Goal: Communication & Community: Answer question/provide support

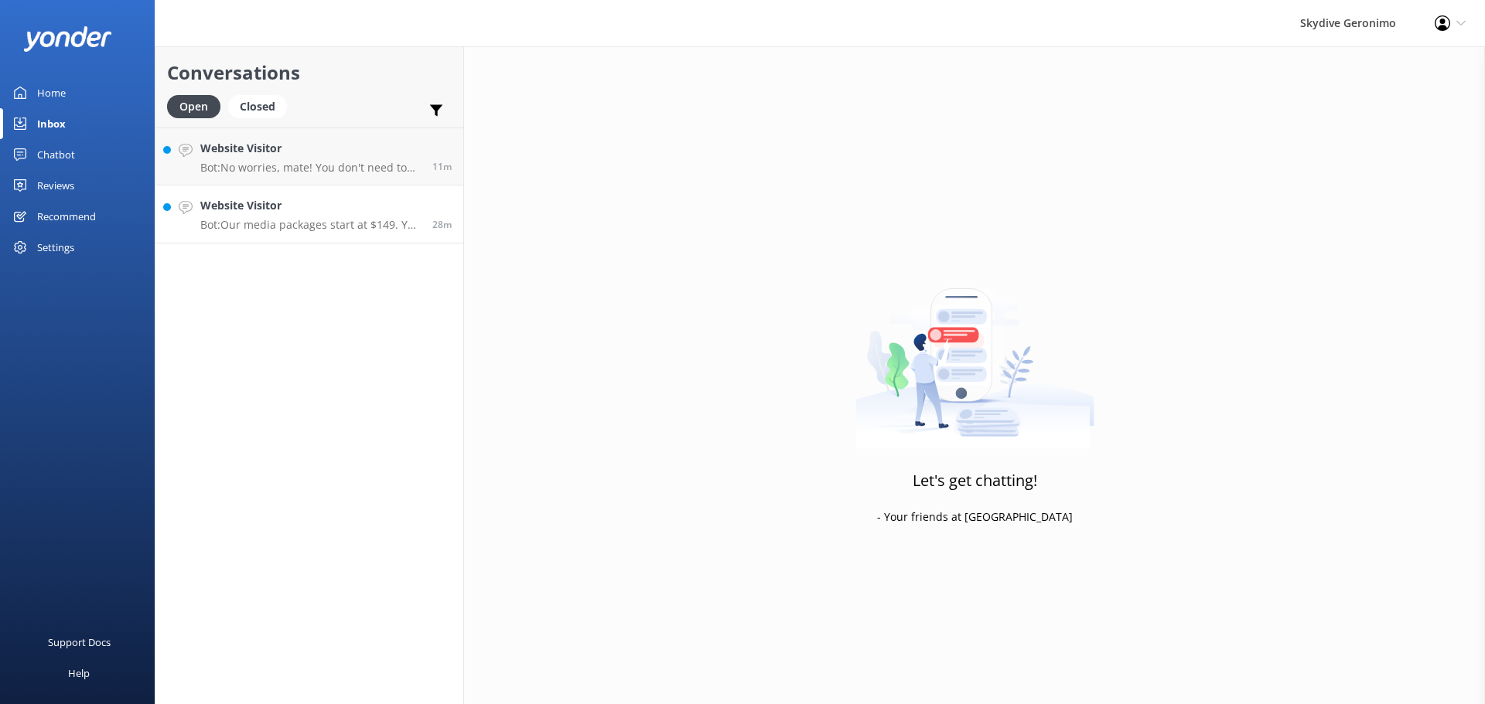
click at [328, 242] on link "Website Visitor Bot: Our media packages start at $149. You can add a photo and …" at bounding box center [309, 215] width 308 height 58
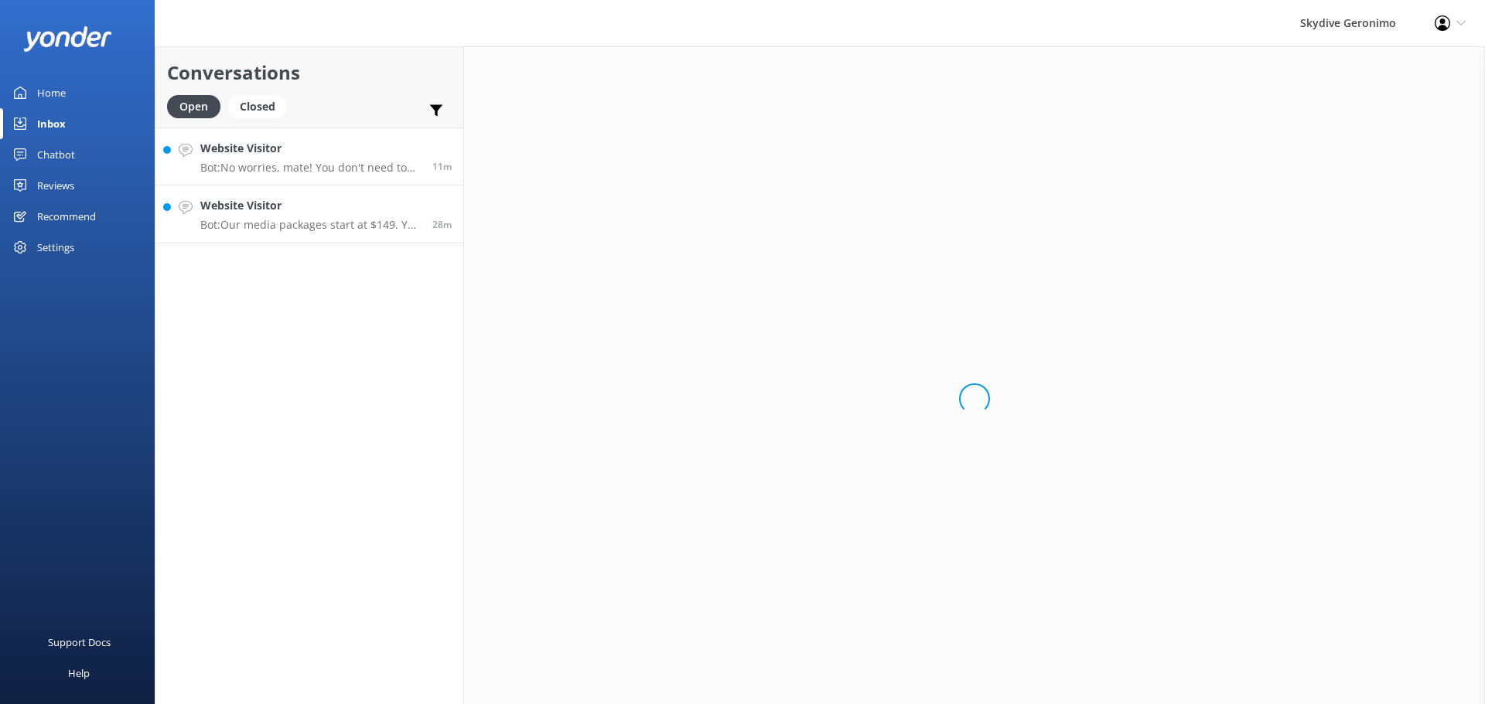
click at [288, 134] on link "Website Visitor Bot: No worries, mate! You don't need to bring your passport or…" at bounding box center [309, 157] width 308 height 58
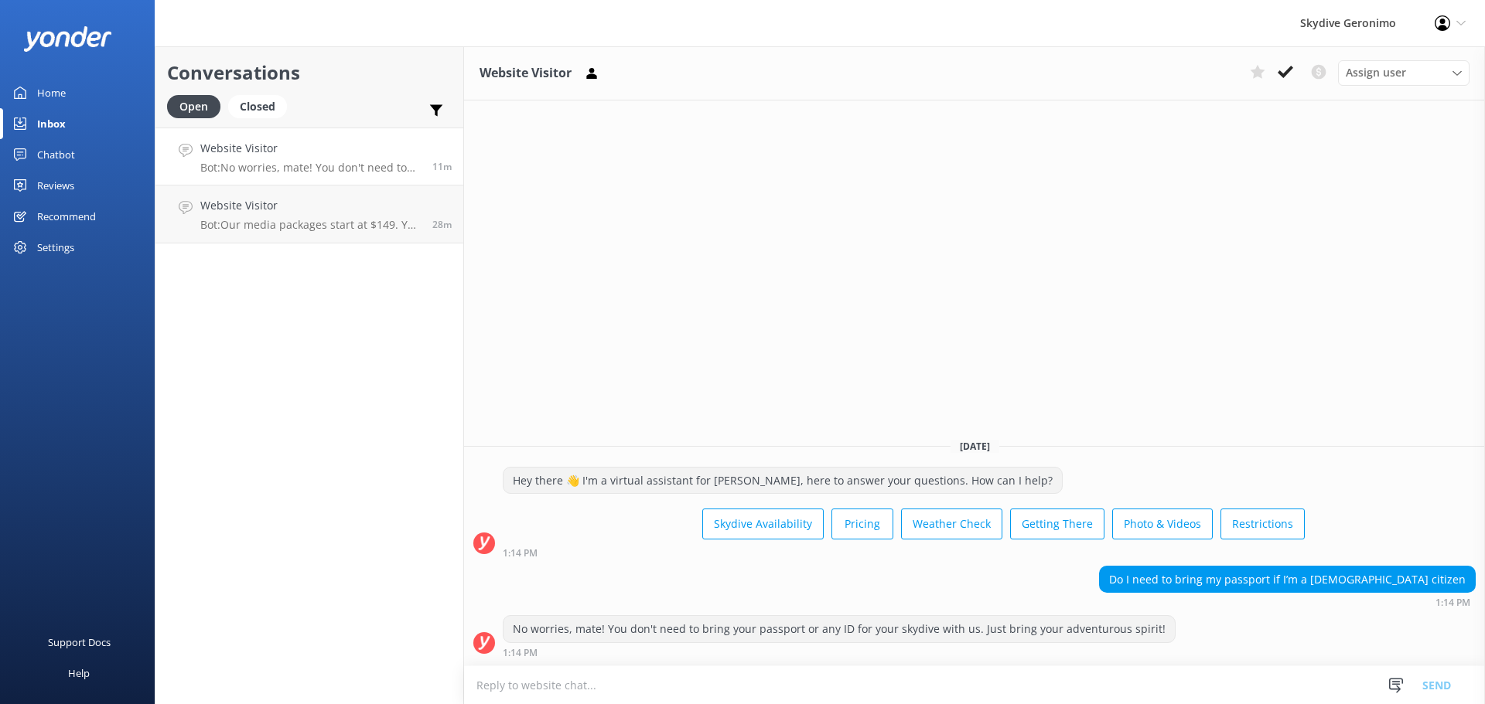
click at [328, 153] on h4 "Website Visitor" at bounding box center [310, 148] width 220 height 17
click at [321, 154] on h4 "Website Visitor" at bounding box center [310, 148] width 220 height 17
drag, startPoint x: 343, startPoint y: 227, endPoint x: 312, endPoint y: 276, distance: 57.9
click at [342, 228] on p "Bot: Our media packages start at $149. You can add a photo and video package du…" at bounding box center [310, 225] width 220 height 14
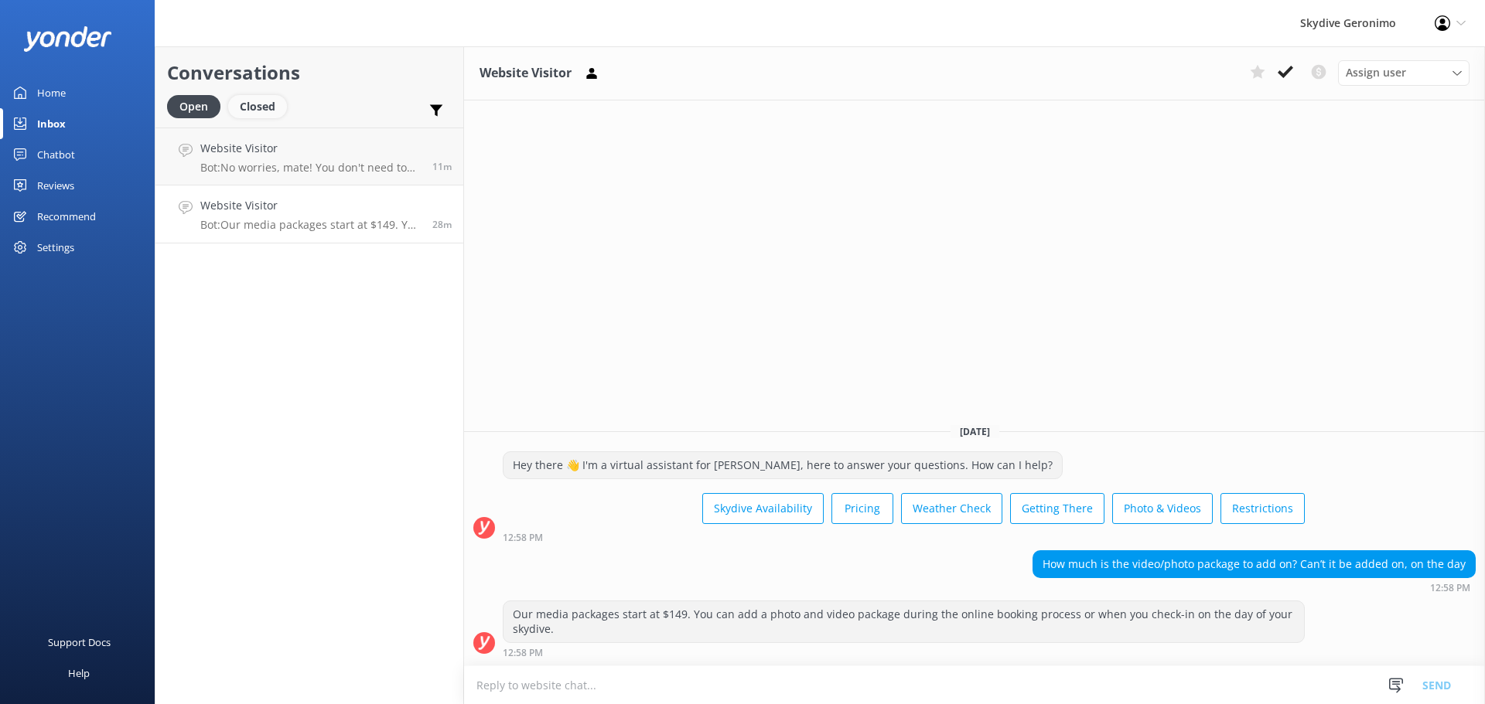
click at [268, 109] on div "Closed" at bounding box center [257, 106] width 59 height 23
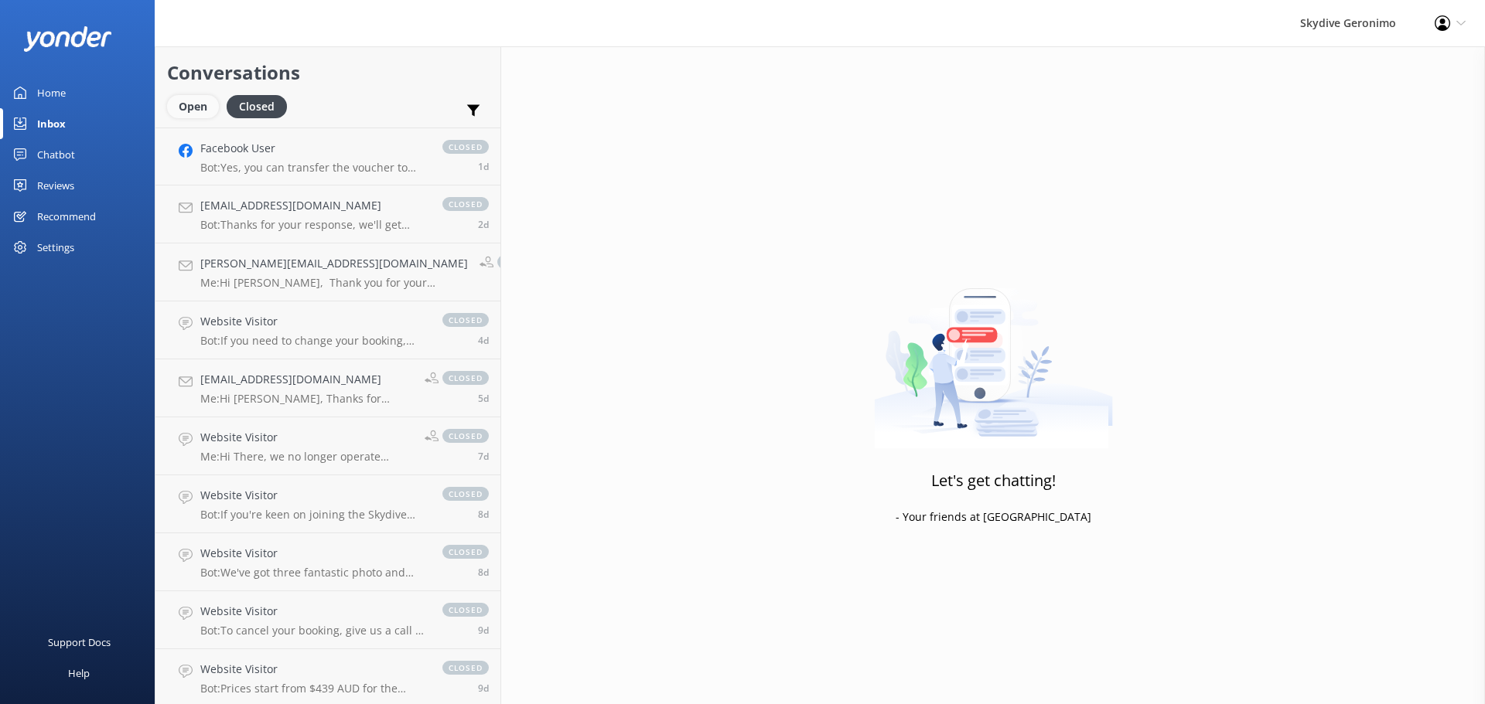
click at [193, 106] on div "Open" at bounding box center [193, 106] width 52 height 23
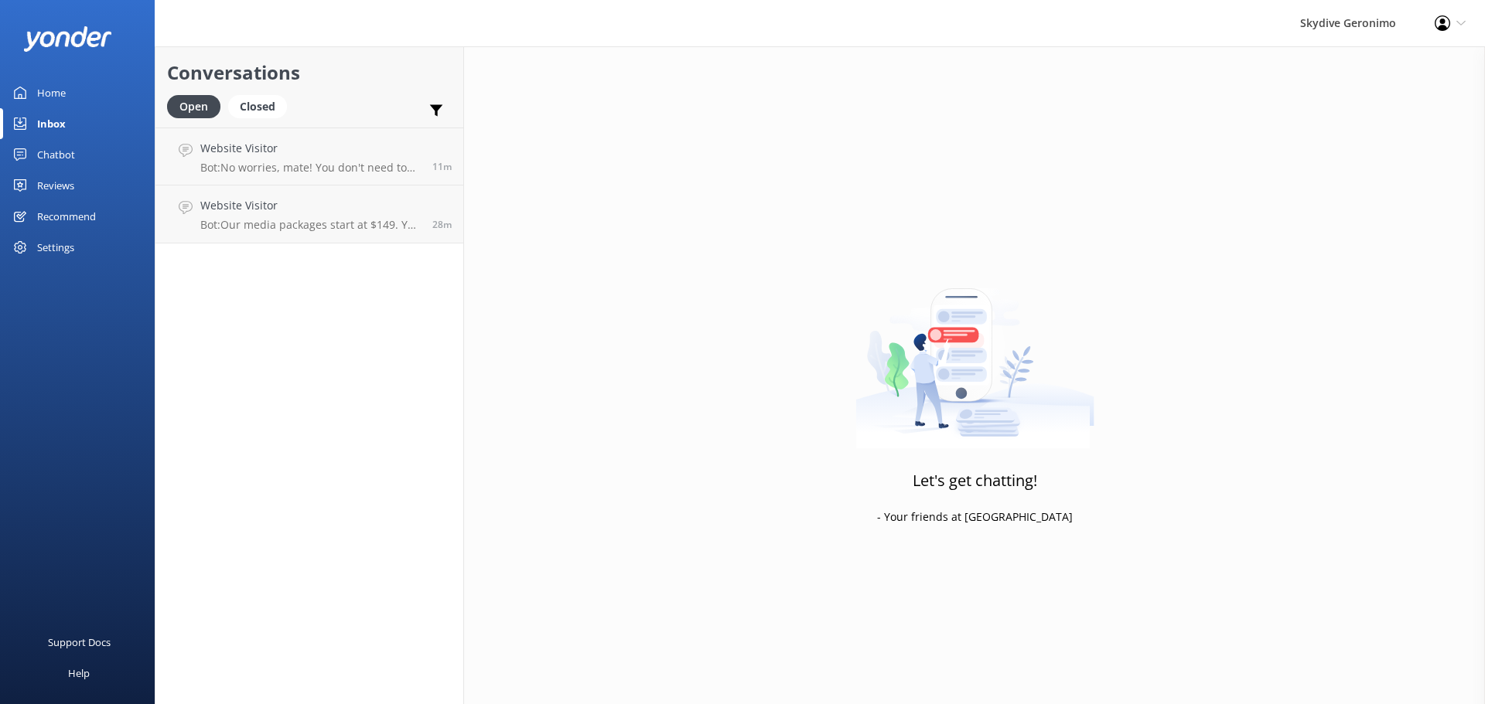
click at [64, 77] on div "Home" at bounding box center [51, 92] width 29 height 31
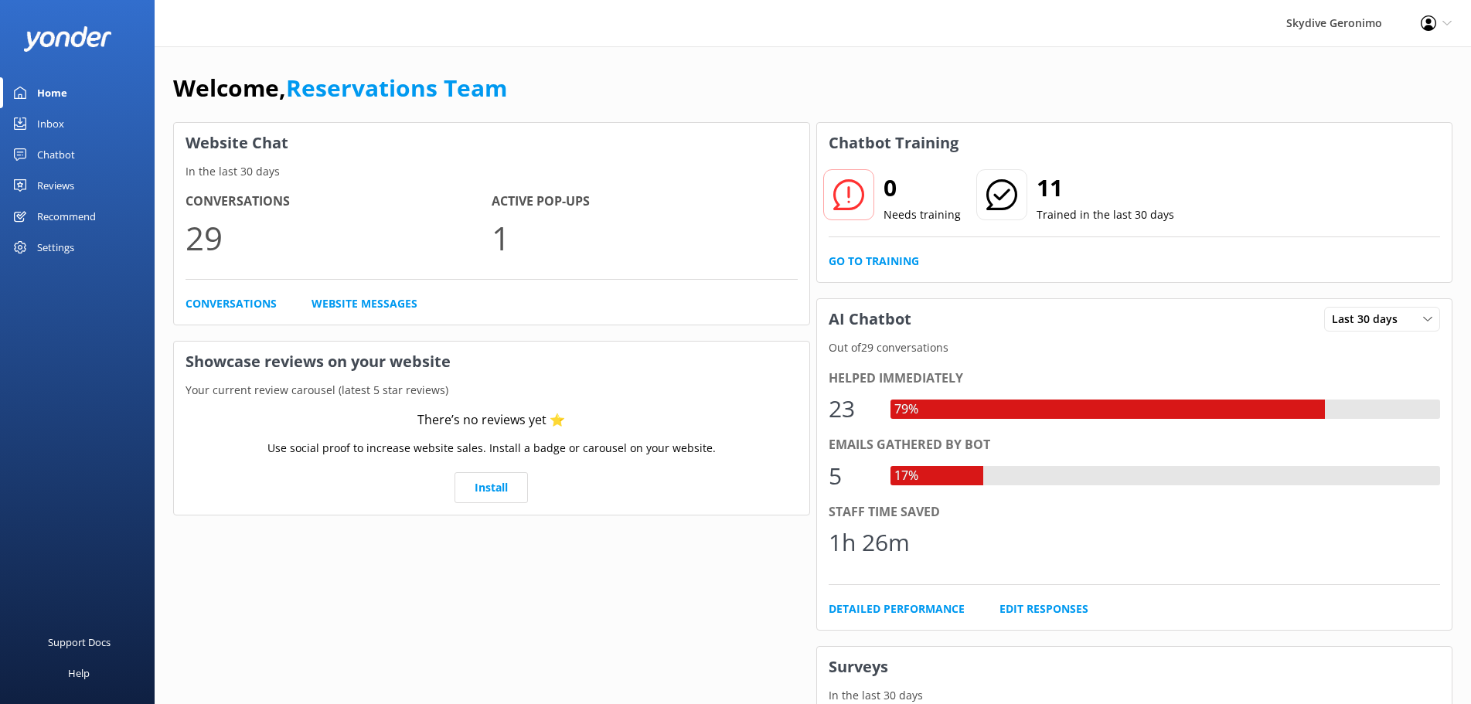
click at [94, 114] on link "Inbox" at bounding box center [77, 123] width 155 height 31
